Goal: Complete application form: Complete application form

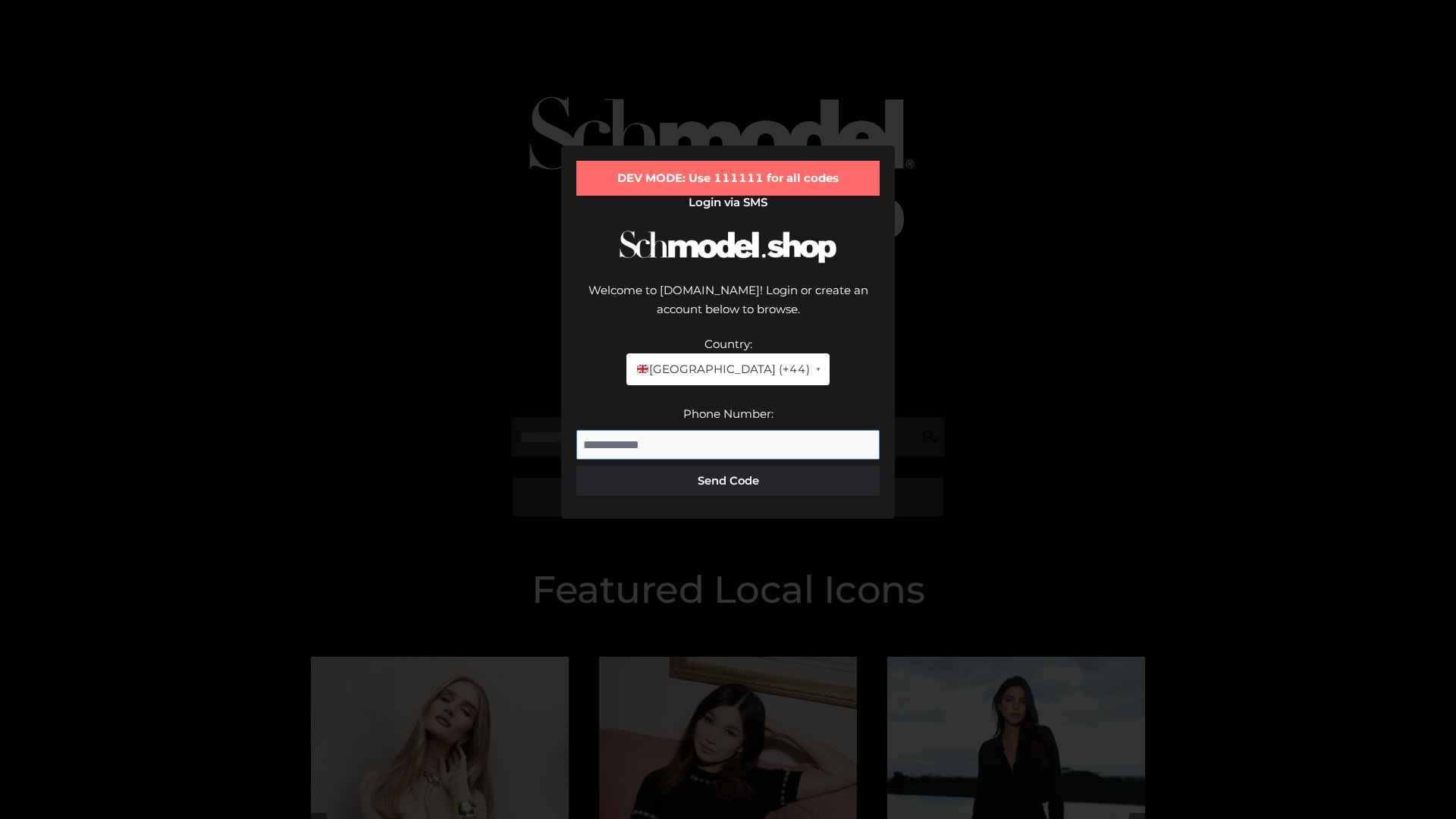
click at [728, 430] on input "Phone Number:" at bounding box center [728, 445] width 303 height 30
type input "**********"
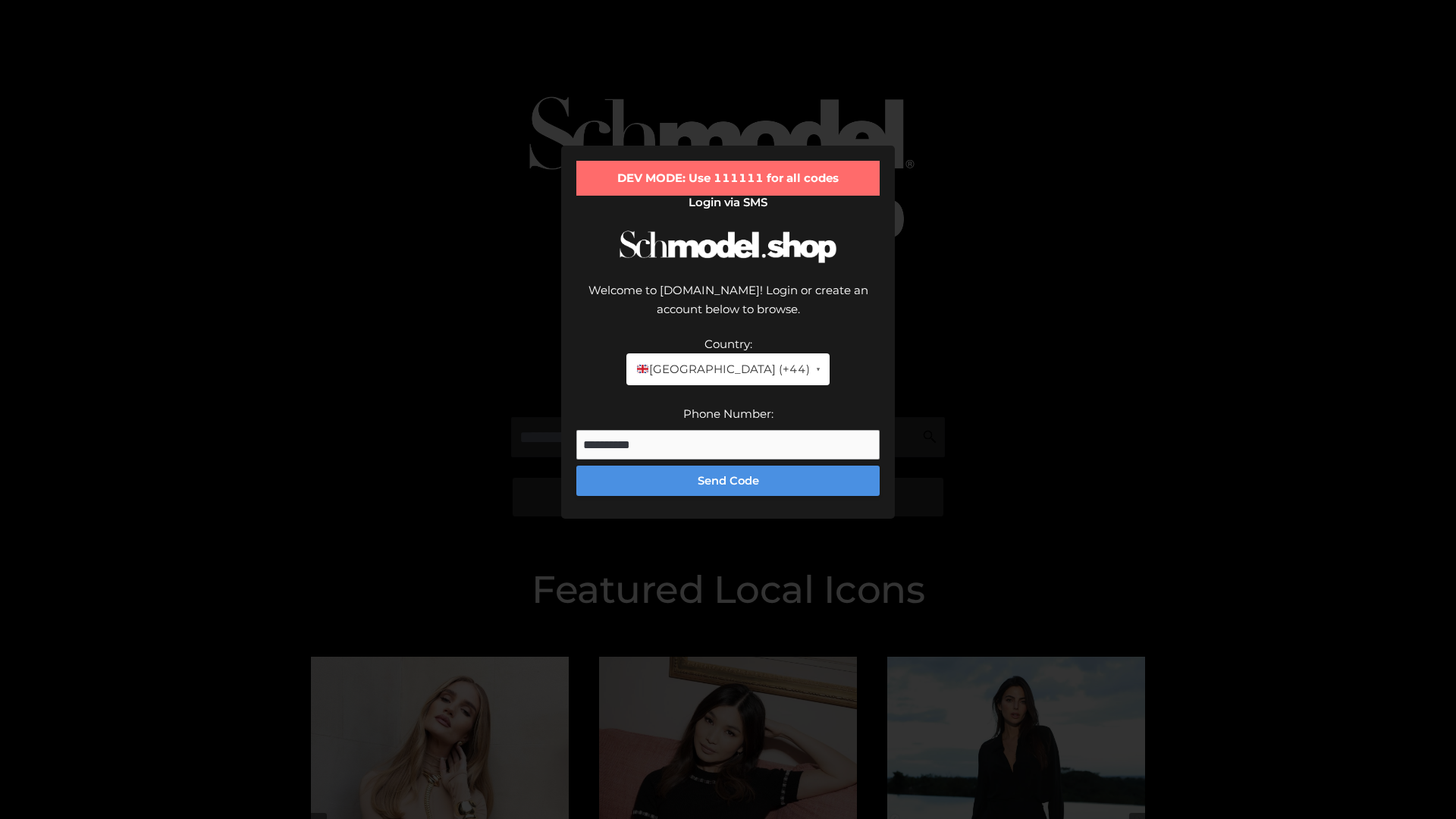
click at [728, 466] on button "Send Code" at bounding box center [728, 481] width 303 height 30
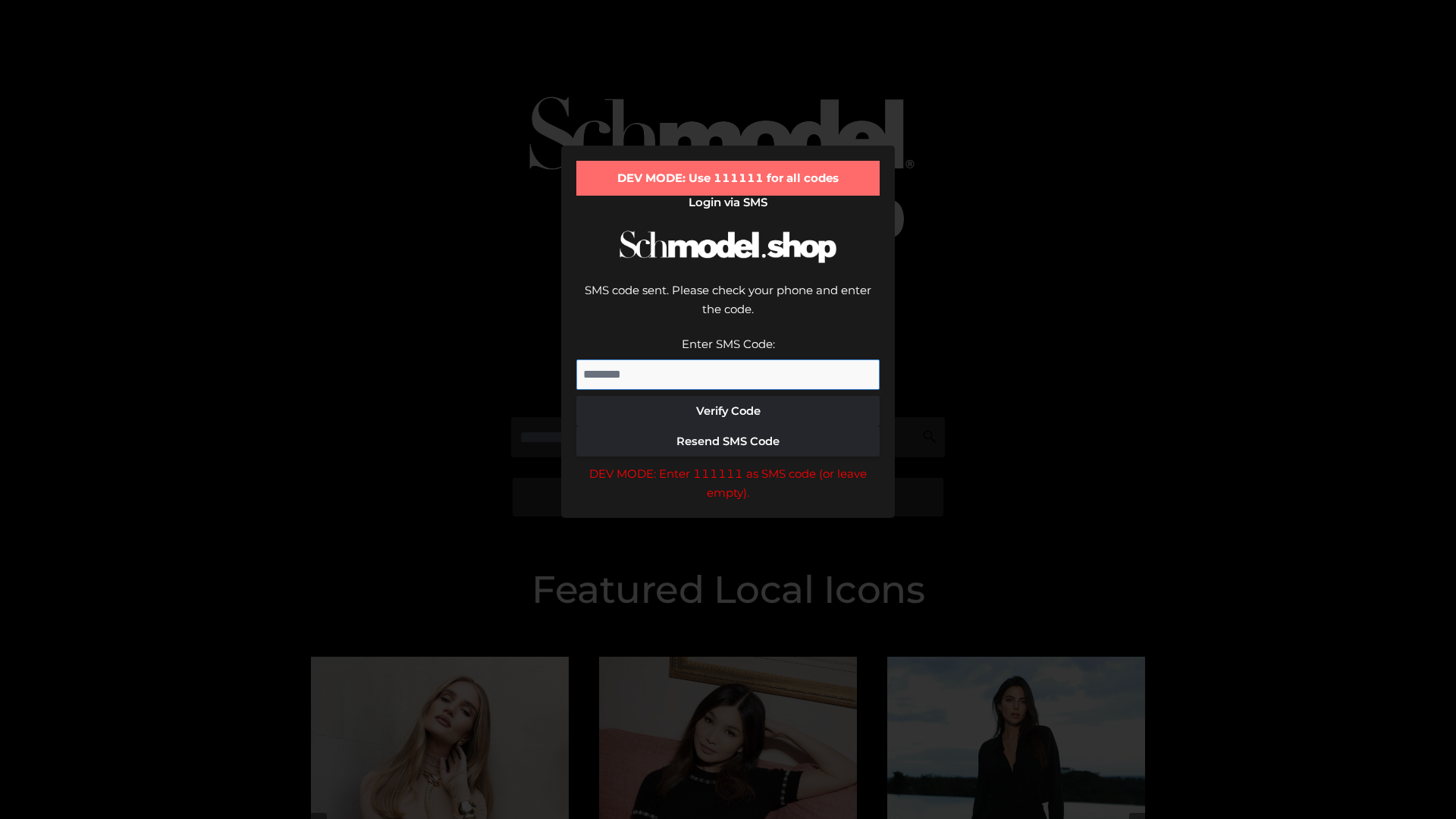
click at [728, 360] on input "Enter SMS Code:" at bounding box center [728, 375] width 303 height 30
type input "******"
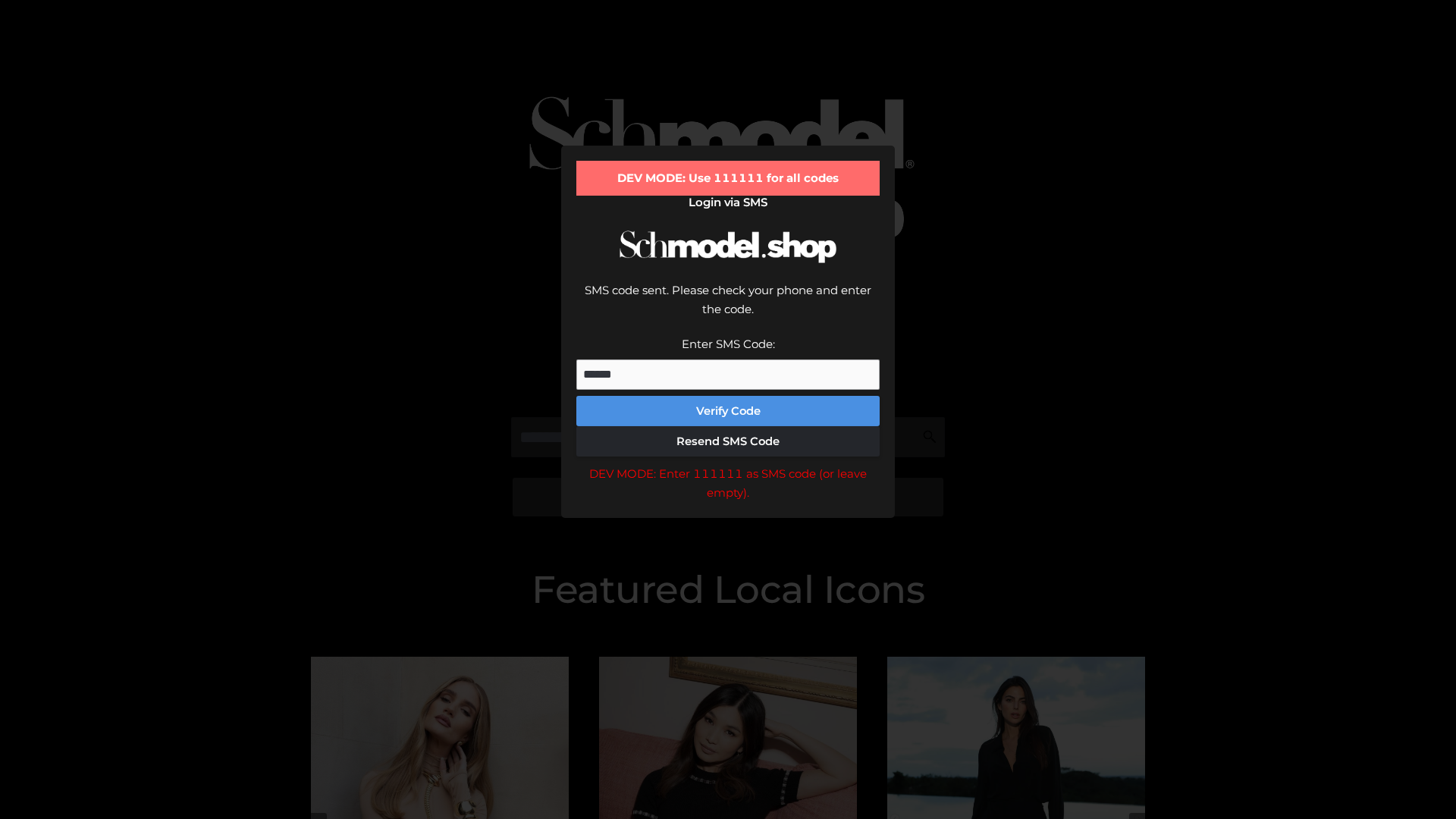
click at [728, 396] on button "Verify Code" at bounding box center [728, 411] width 303 height 30
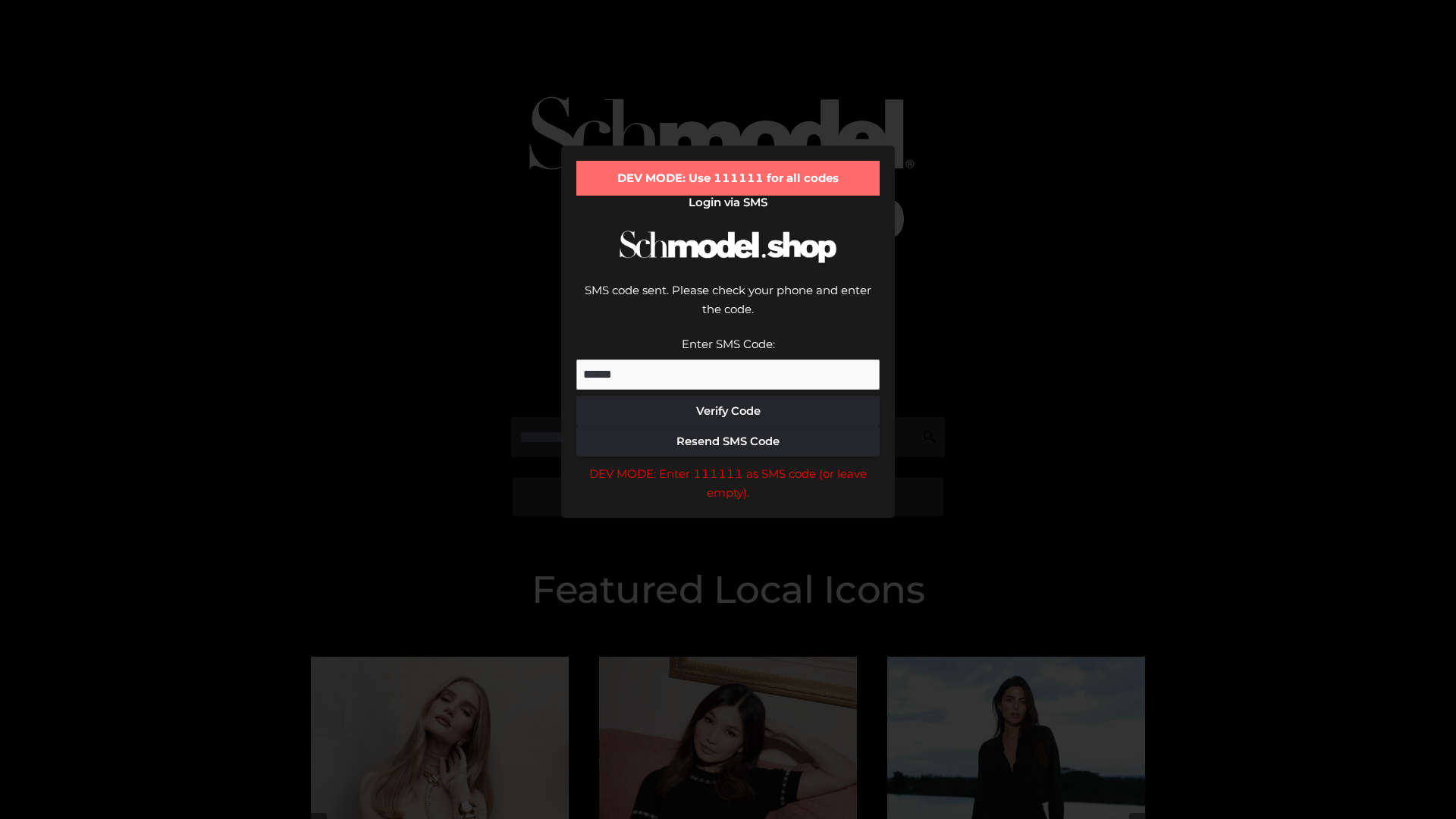
click at [728, 464] on div "DEV MODE: Enter 111111 as SMS code (or leave empty)." at bounding box center [728, 483] width 303 height 39
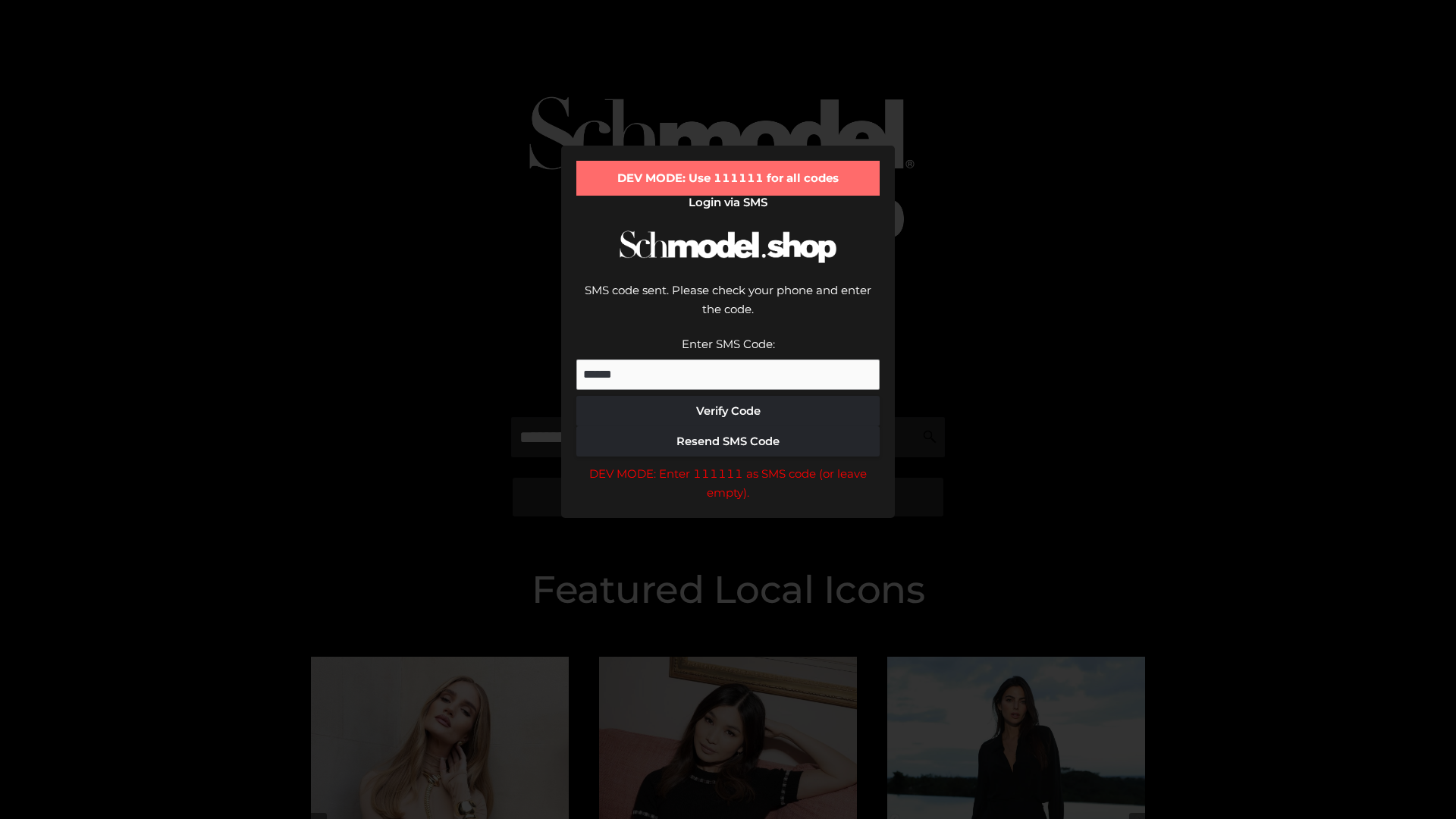
click at [728, 464] on div "DEV MODE: Enter 111111 as SMS code (or leave empty)." at bounding box center [728, 483] width 303 height 39
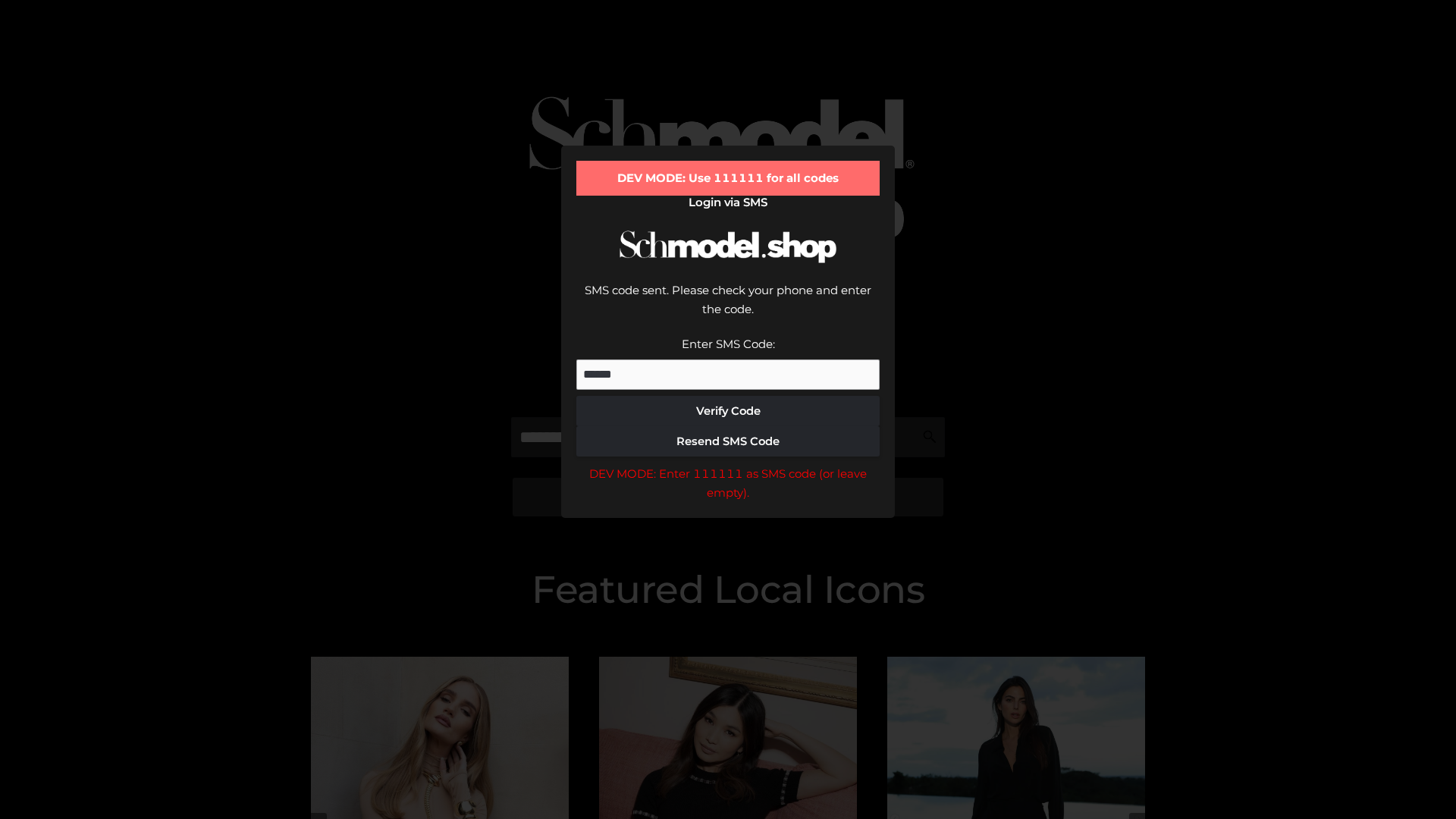
click at [728, 464] on div "DEV MODE: Enter 111111 as SMS code (or leave empty)." at bounding box center [728, 483] width 303 height 39
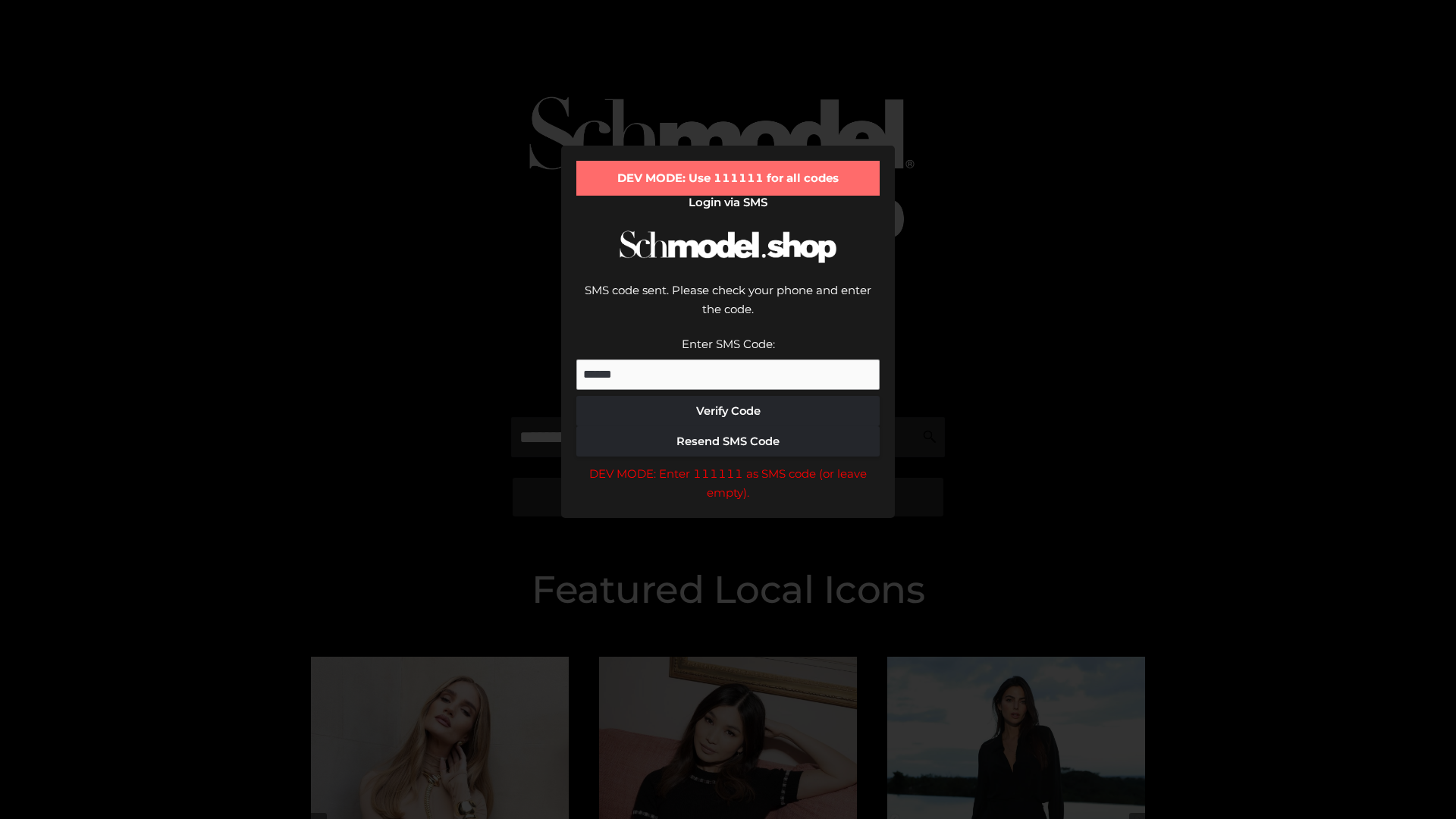
click at [728, 464] on div "DEV MODE: Enter 111111 as SMS code (or leave empty)." at bounding box center [728, 483] width 303 height 39
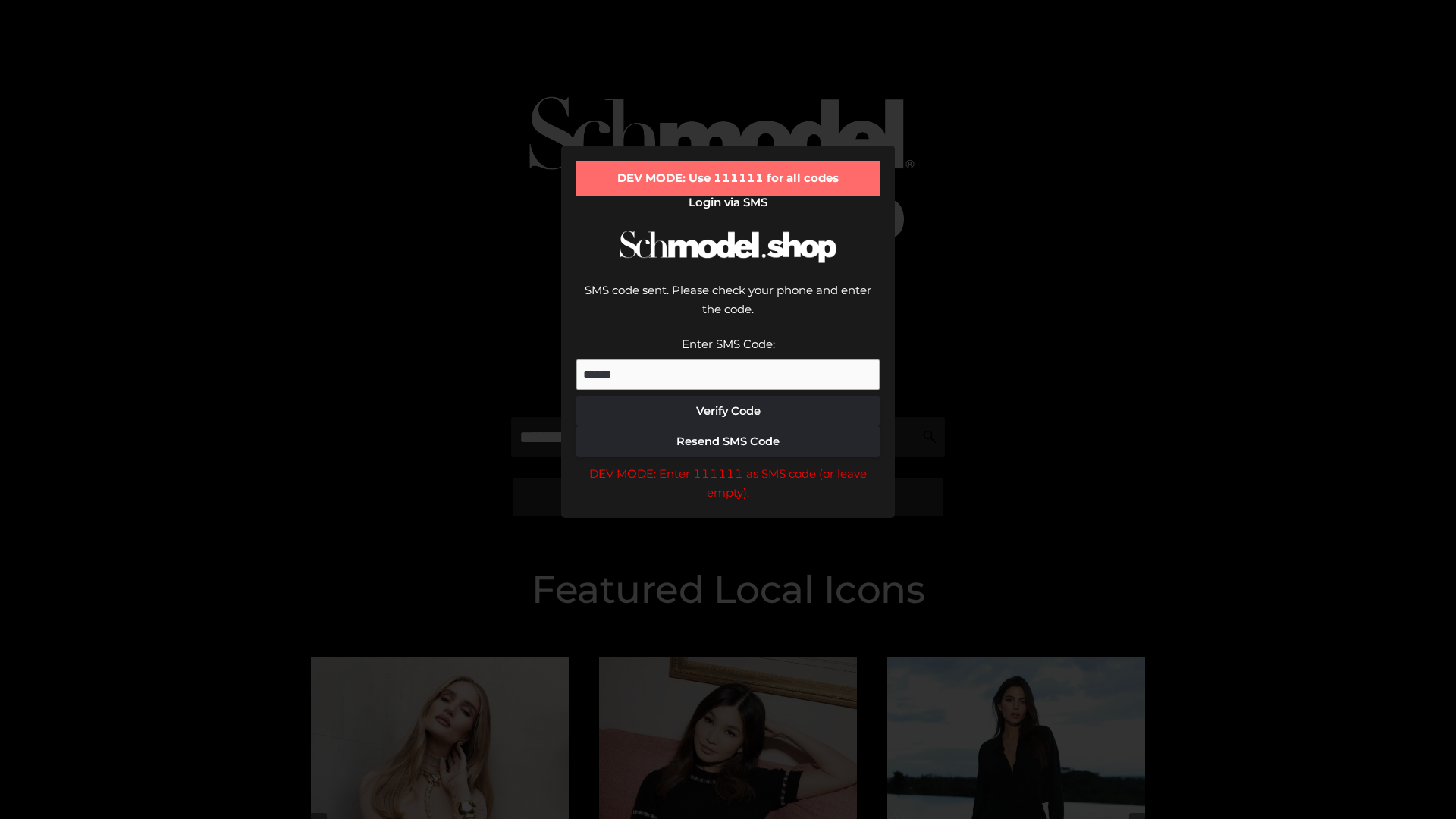
click at [728, 464] on div "DEV MODE: Enter 111111 as SMS code (or leave empty)." at bounding box center [728, 483] width 303 height 39
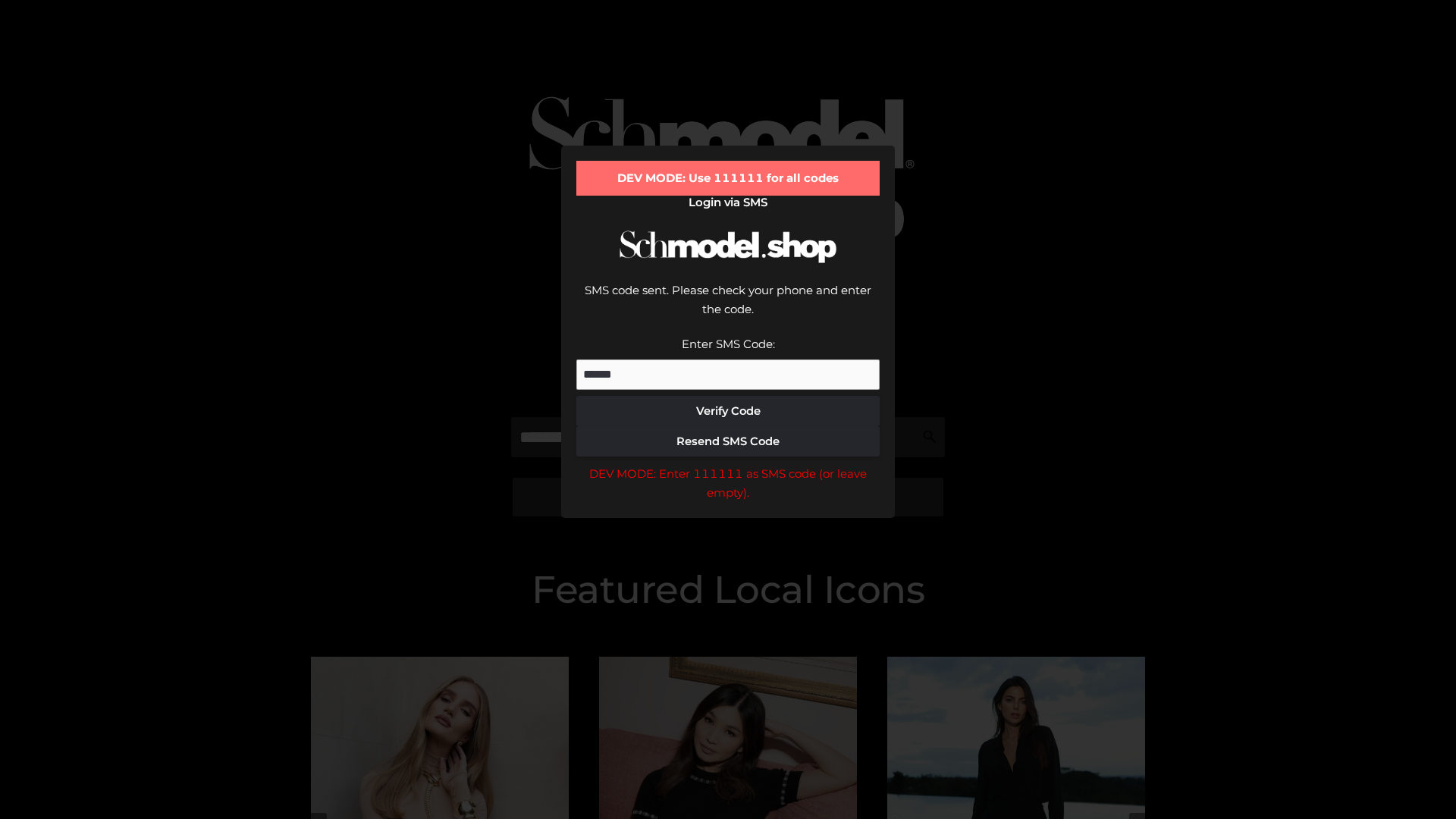
click at [728, 464] on div "DEV MODE: Enter 111111 as SMS code (or leave empty)." at bounding box center [728, 483] width 303 height 39
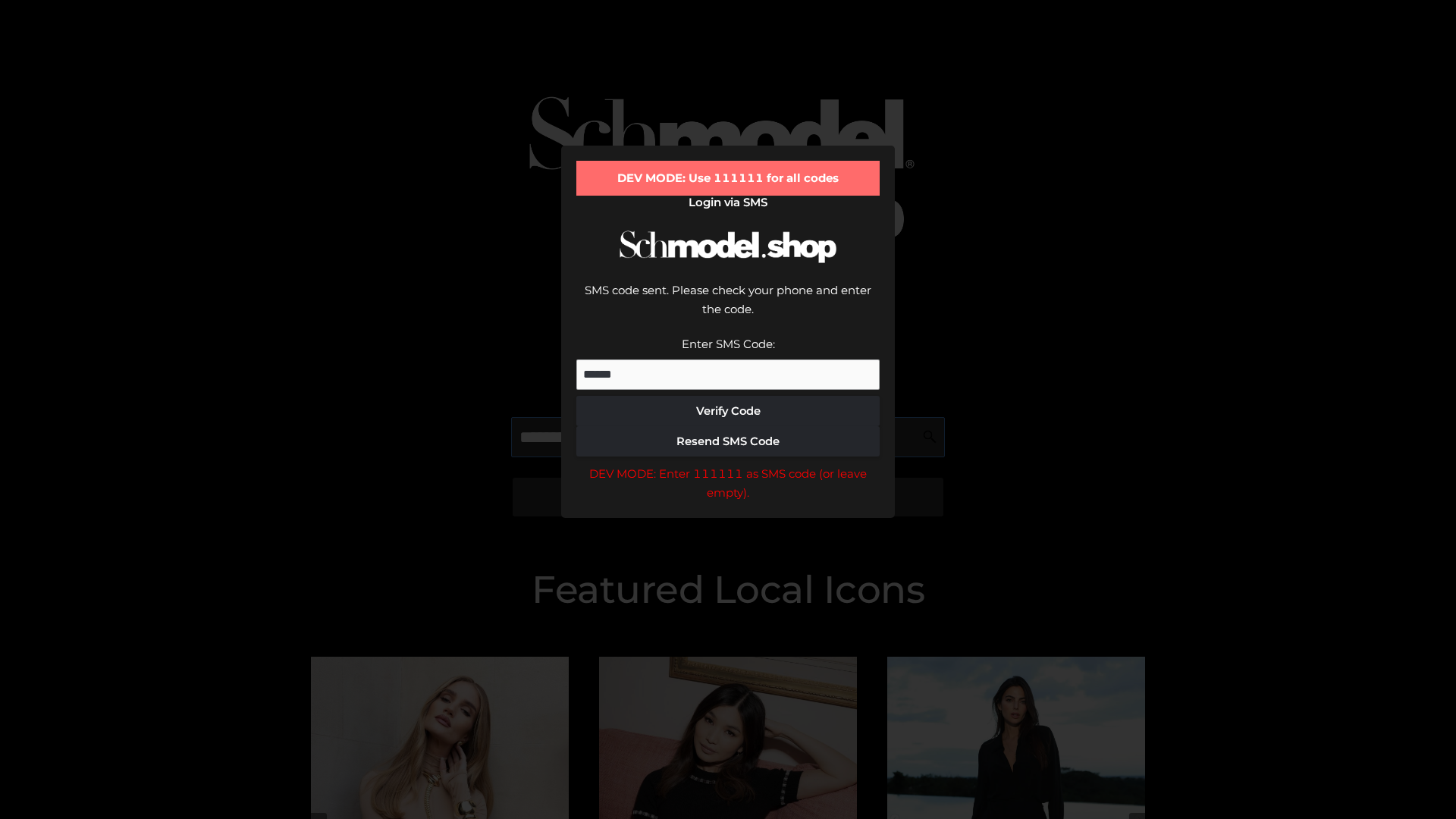
scroll to position [0, 78]
click at [728, 464] on div "DEV MODE: Enter 111111 as SMS code (or leave empty)." at bounding box center [728, 483] width 303 height 39
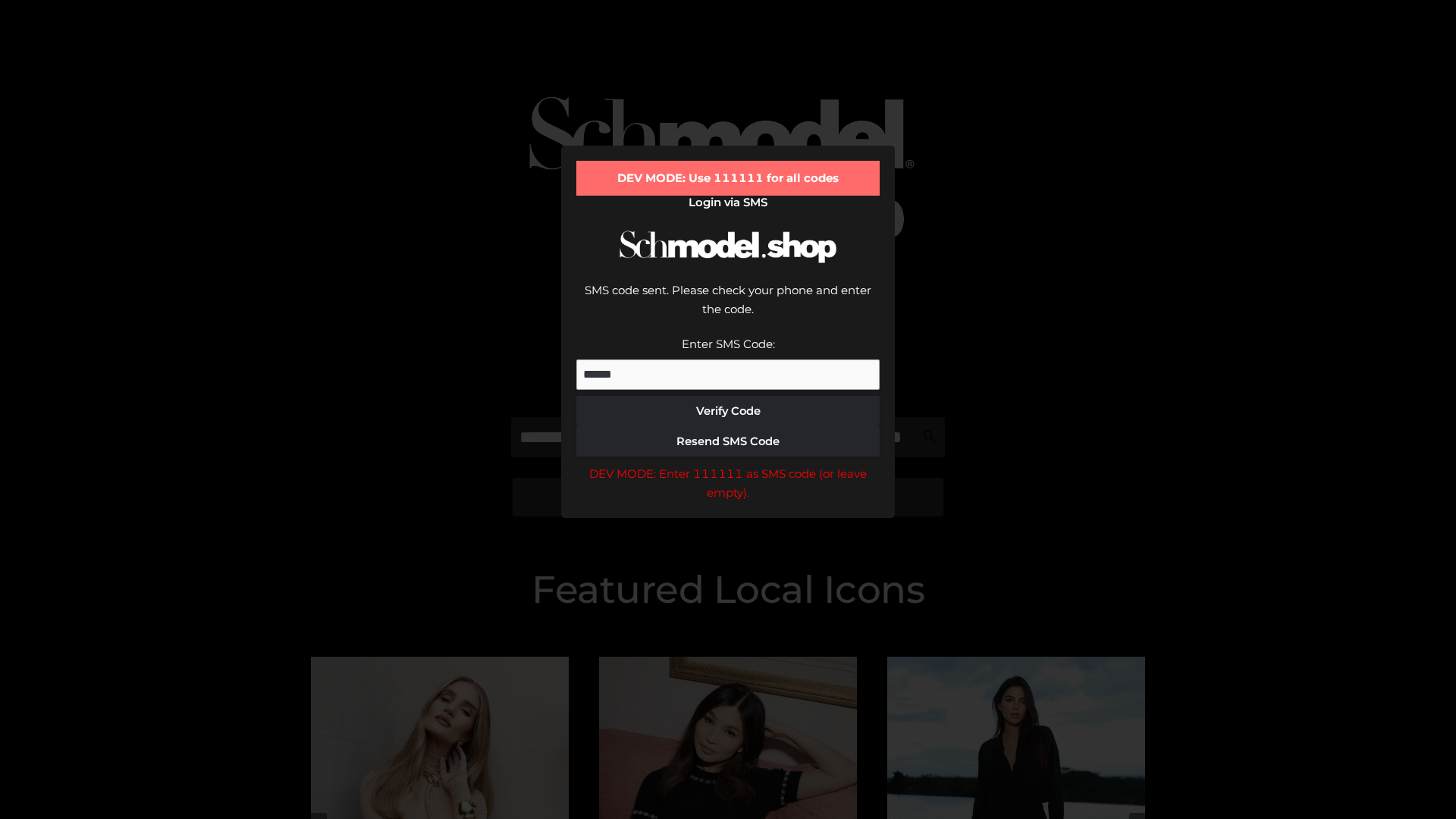
click at [728, 464] on div "DEV MODE: Enter 111111 as SMS code (or leave empty)." at bounding box center [728, 483] width 303 height 39
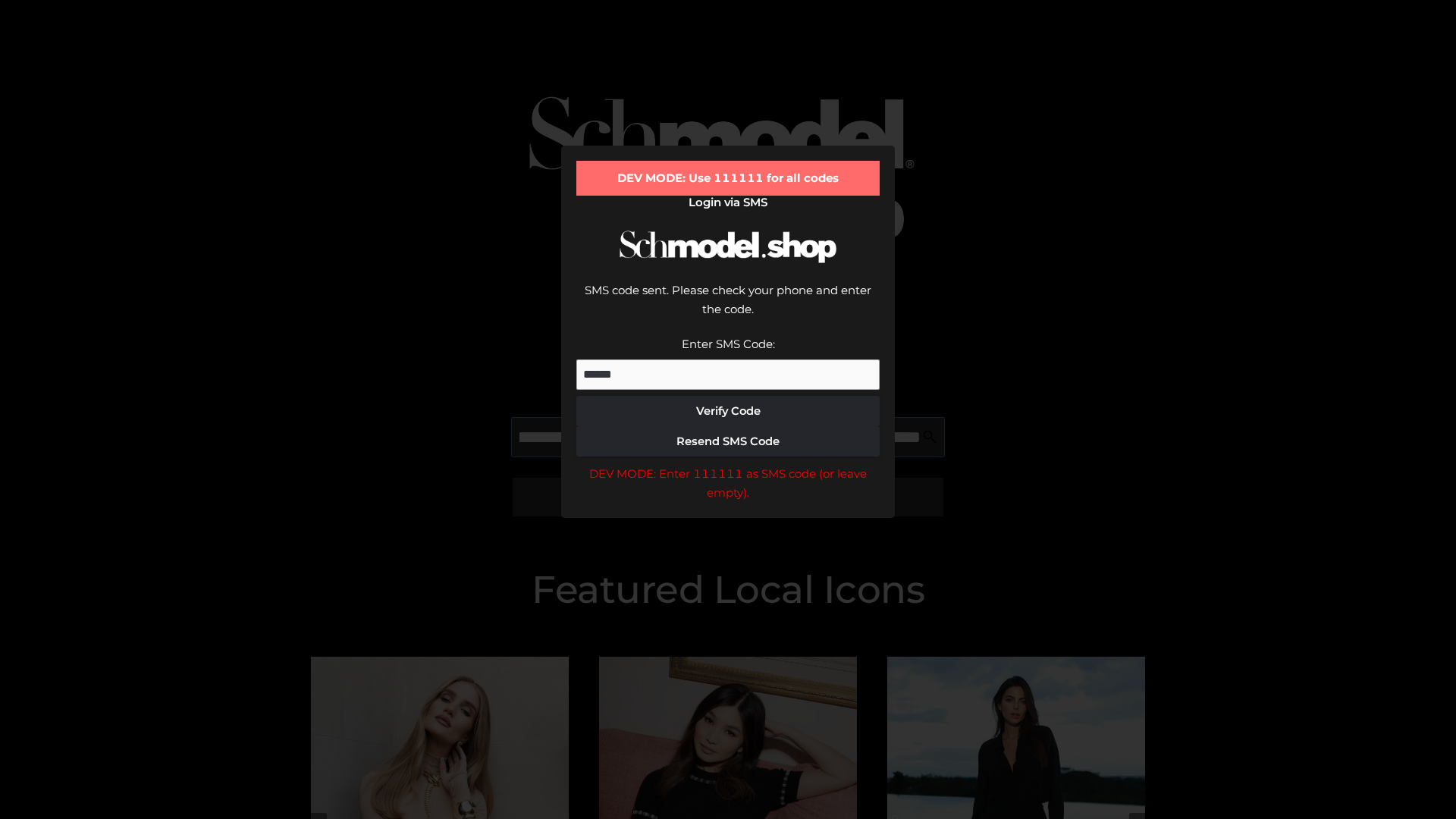
scroll to position [0, 165]
click at [728, 464] on div "DEV MODE: Enter 111111 as SMS code (or leave empty)." at bounding box center [728, 483] width 303 height 39
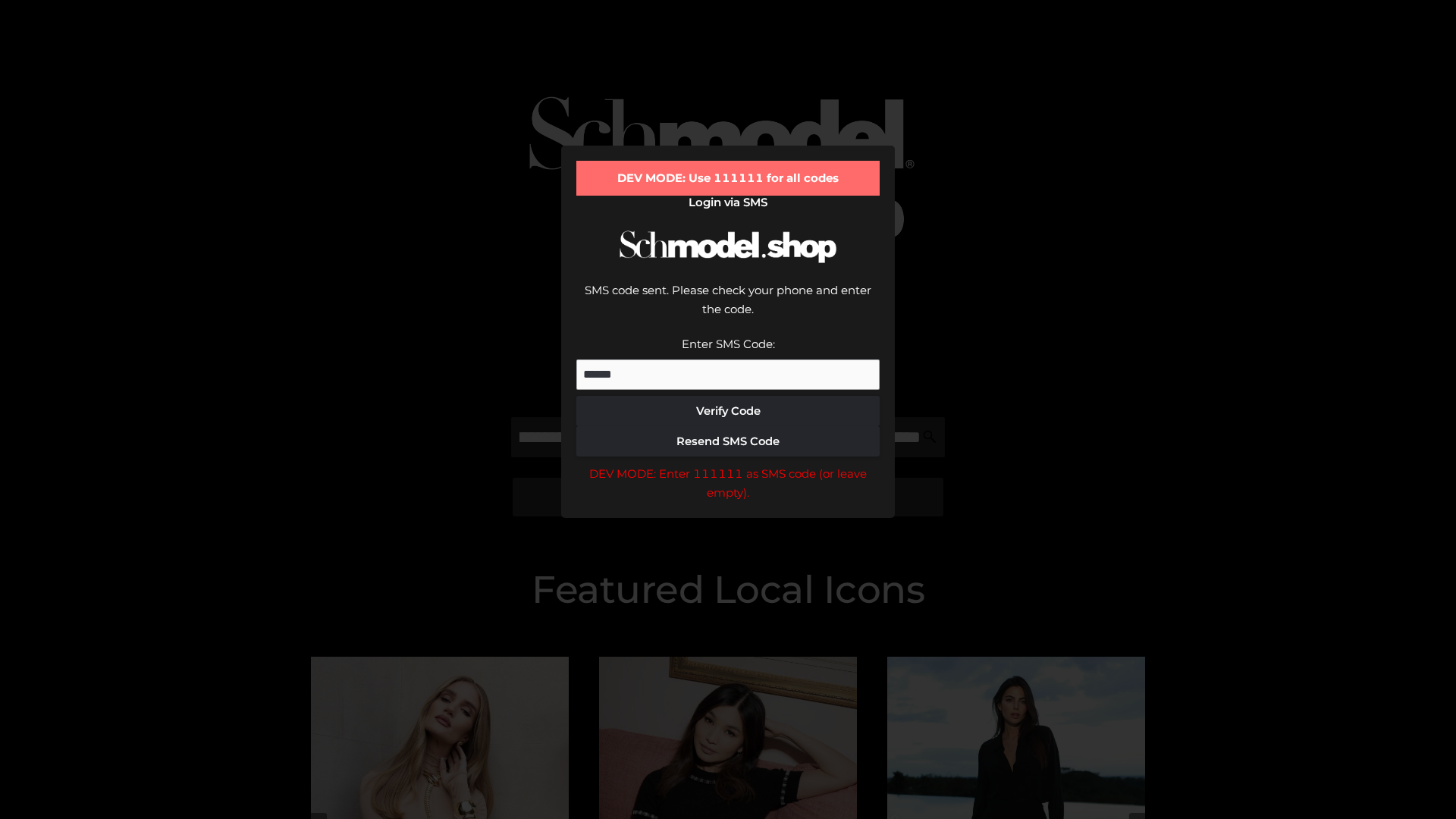
click at [728, 464] on div "DEV MODE: Enter 111111 as SMS code (or leave empty)." at bounding box center [728, 483] width 303 height 39
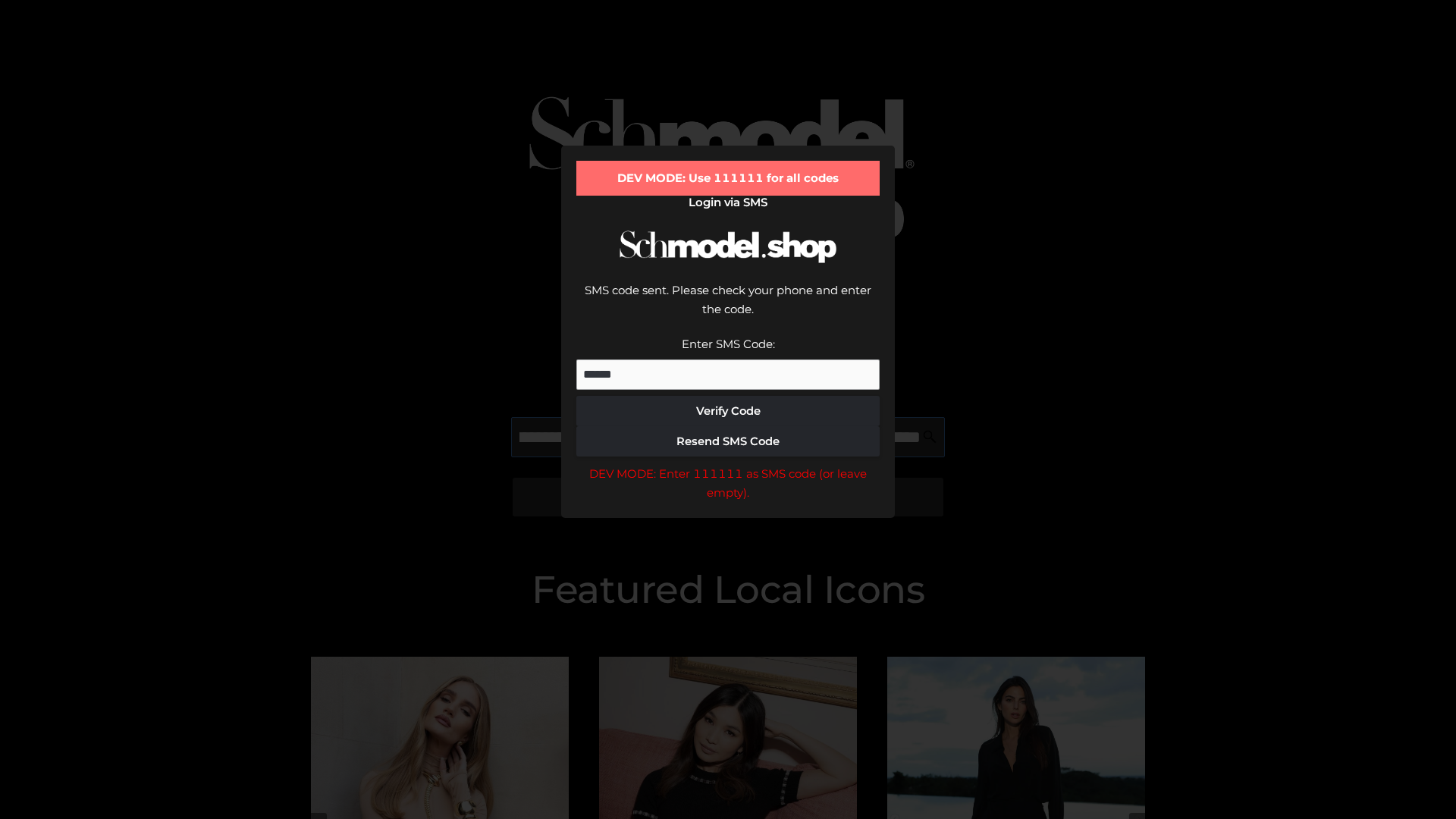
scroll to position [0, 257]
click at [728, 464] on div "DEV MODE: Enter 111111 as SMS code (or leave empty)." at bounding box center [728, 483] width 303 height 39
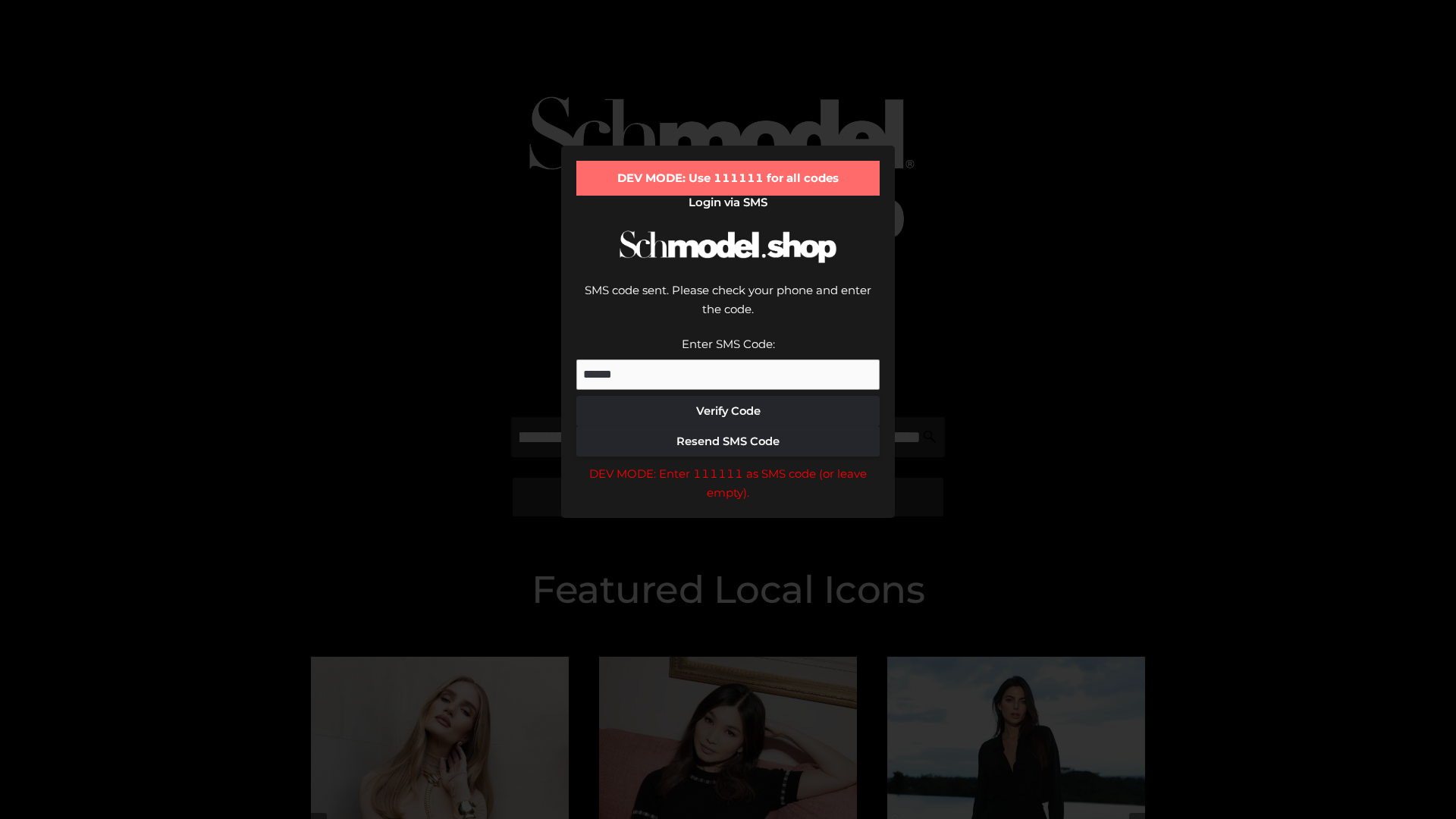
click at [728, 464] on div "DEV MODE: Enter 111111 as SMS code (or leave empty)." at bounding box center [728, 483] width 303 height 39
type input "**********"
